Goal: Transaction & Acquisition: Purchase product/service

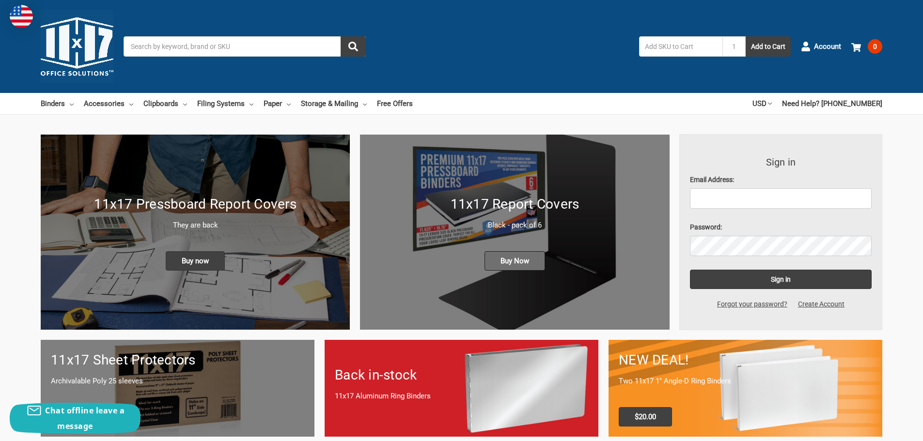
click at [521, 258] on span "Buy Now" at bounding box center [514, 260] width 61 height 19
